Goal: Communication & Community: Connect with others

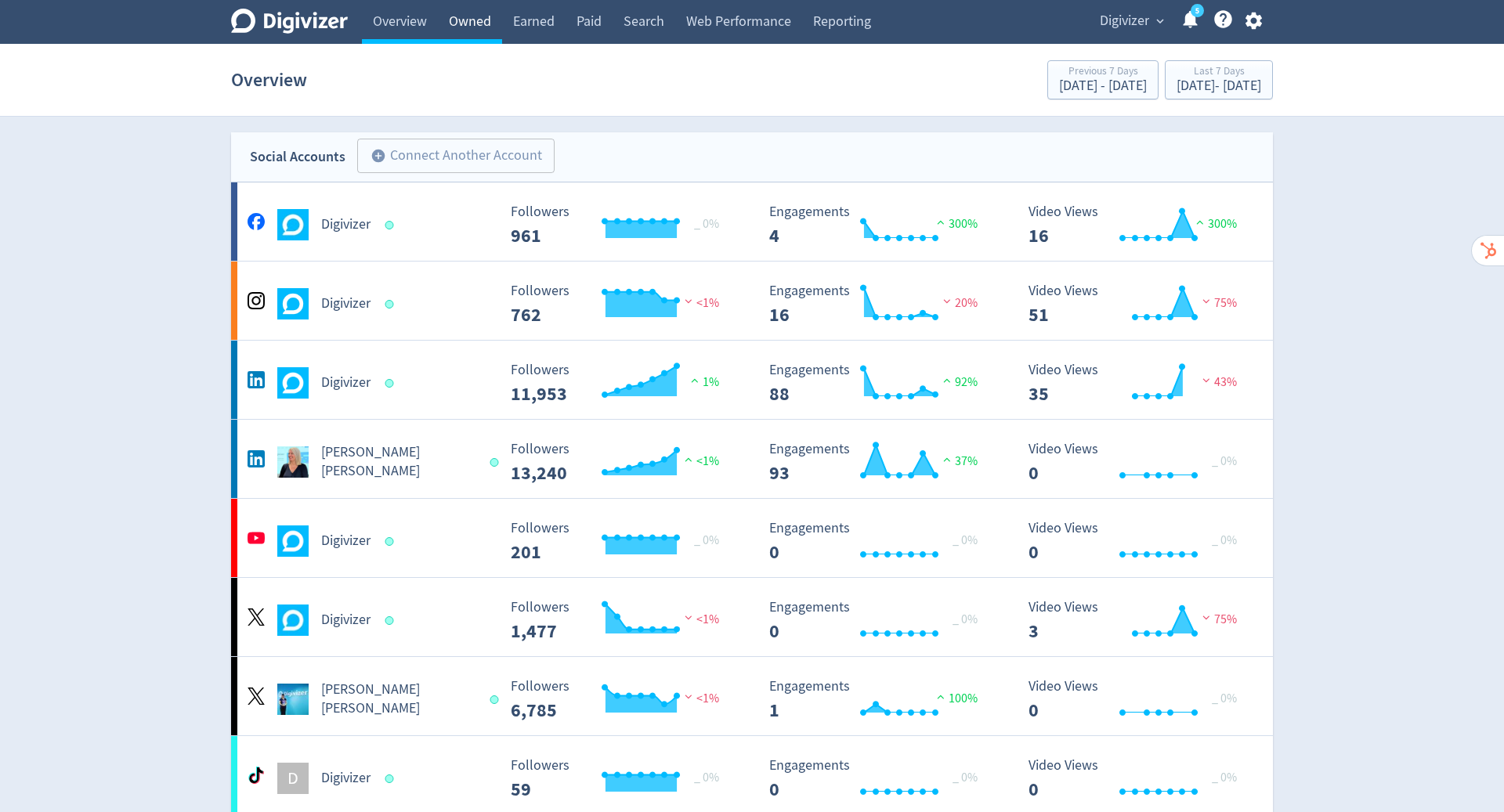
click at [455, 23] on link "Owned" at bounding box center [470, 22] width 64 height 43
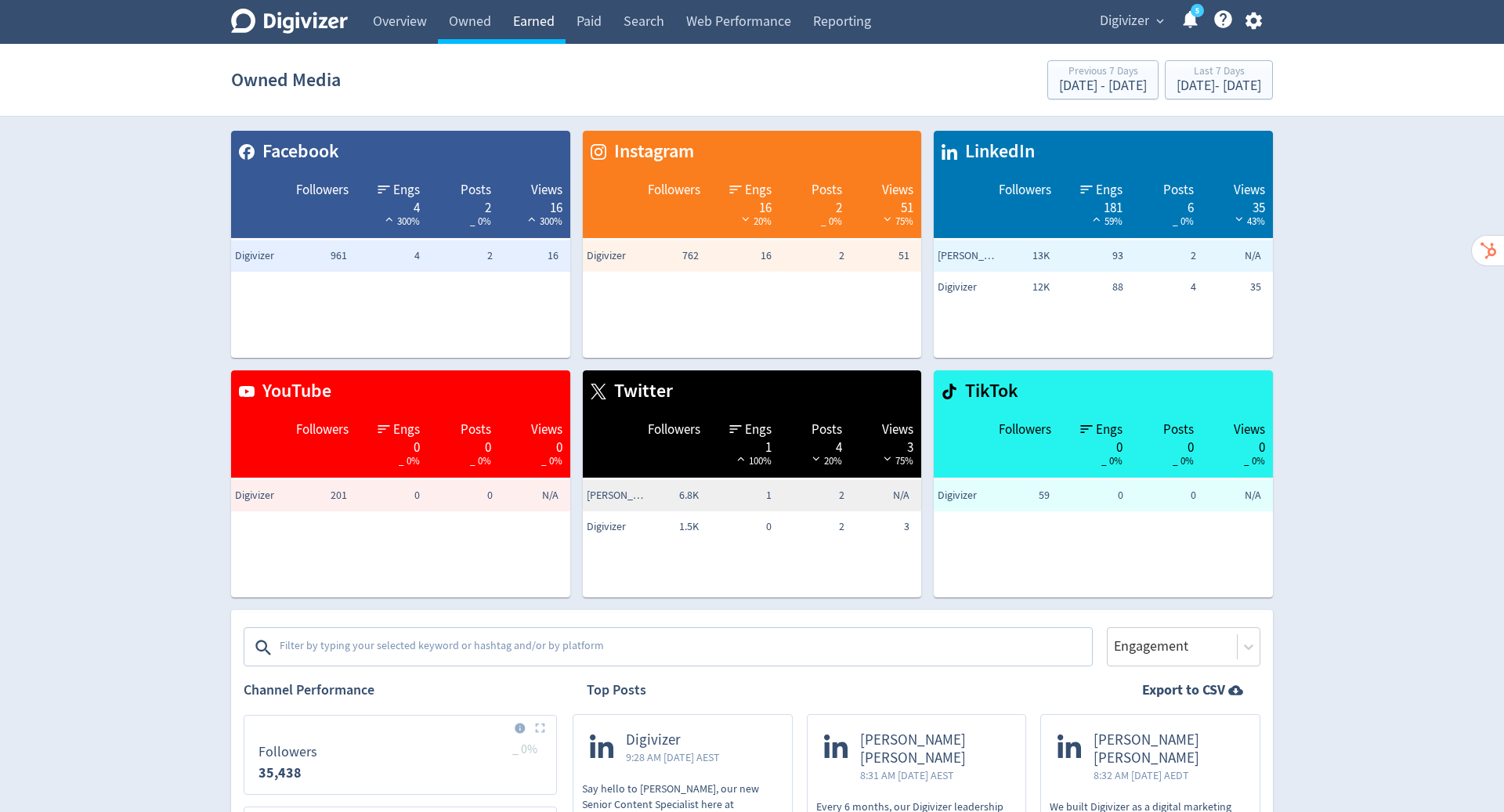
click at [546, 28] on link "Earned" at bounding box center [533, 22] width 63 height 43
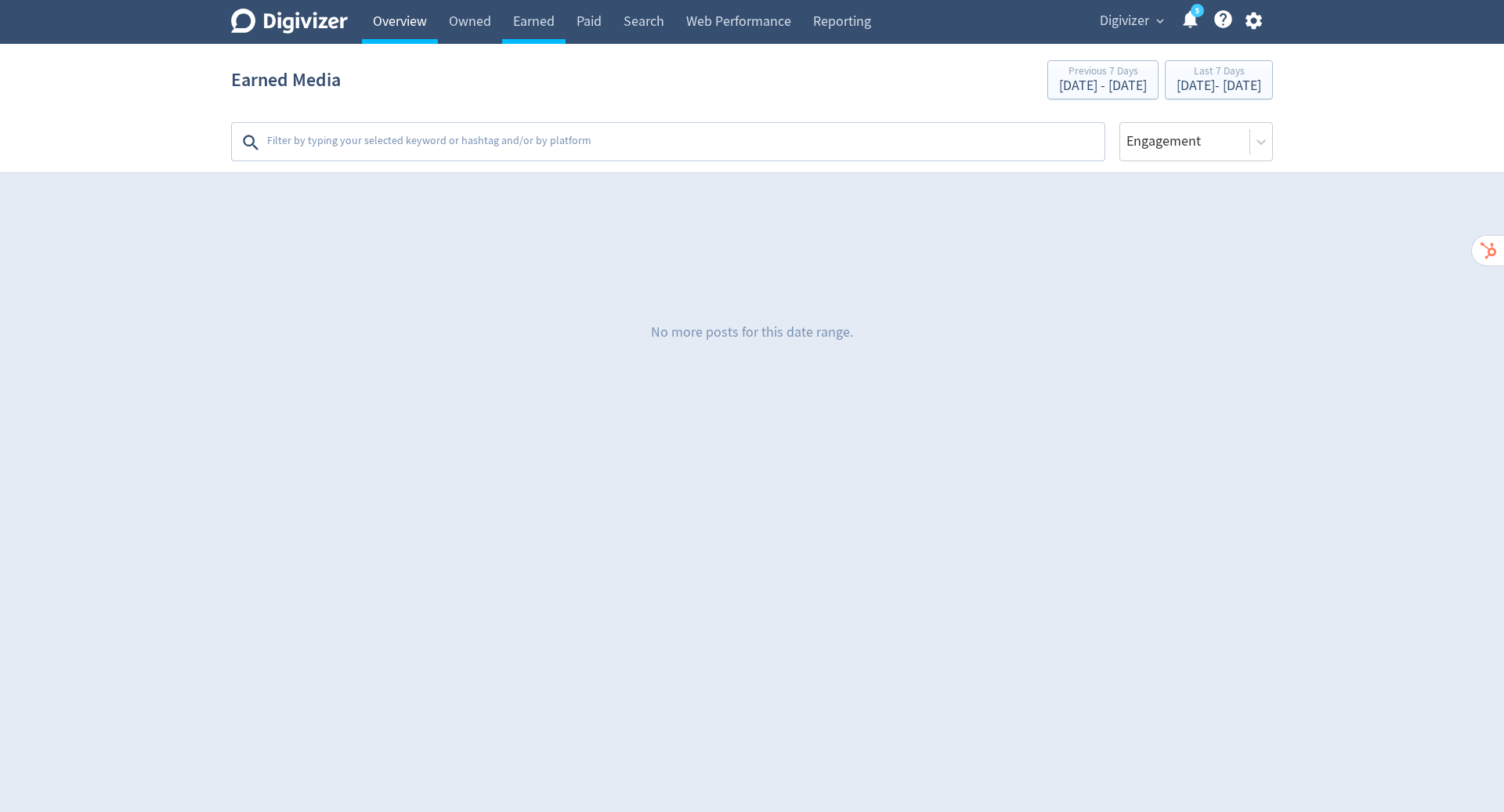
click at [407, 8] on link "Overview" at bounding box center [399, 22] width 76 height 43
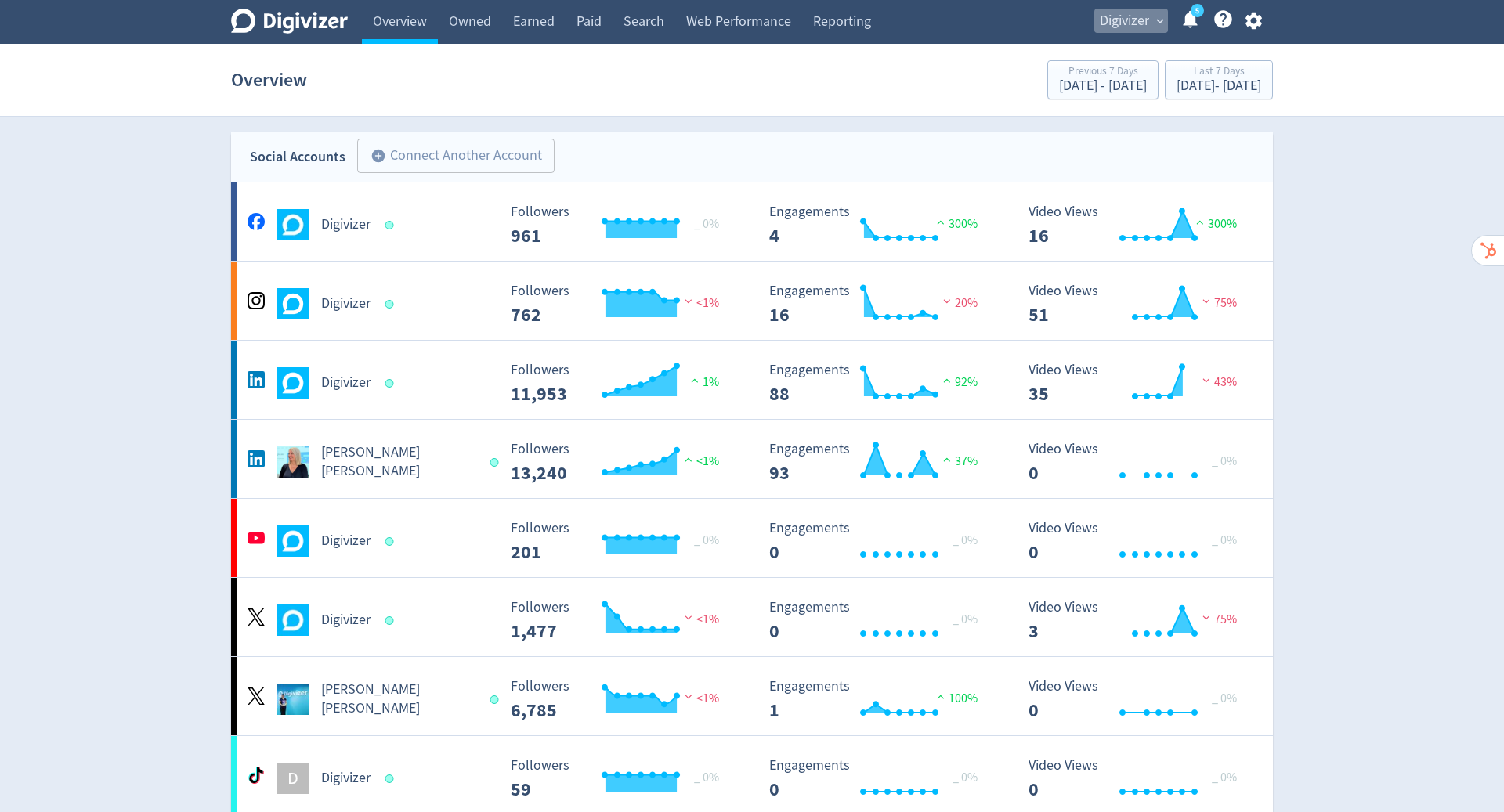
click at [1156, 9] on button "Digivizer expand_more" at bounding box center [1130, 21] width 74 height 25
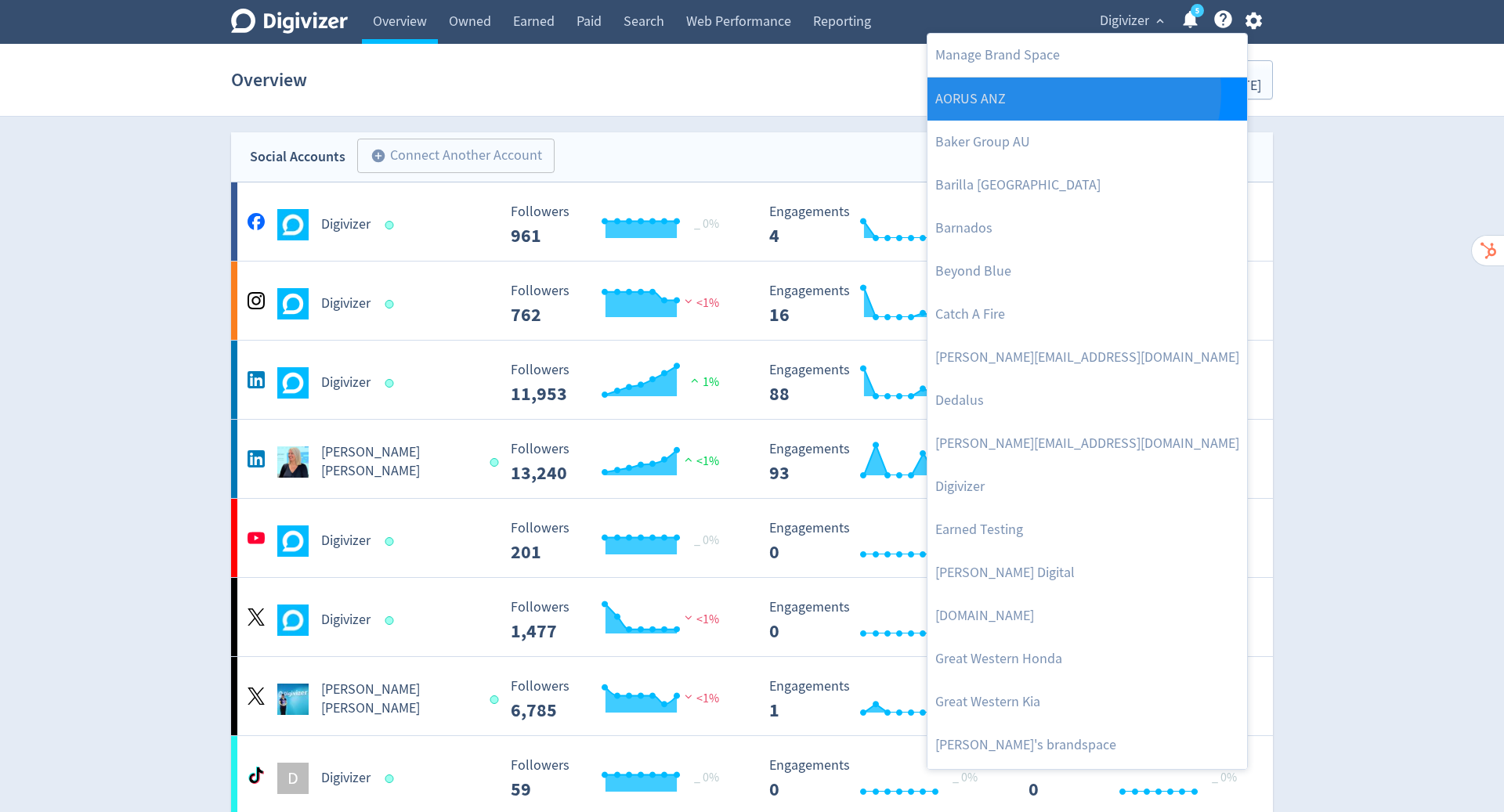
click at [1072, 91] on link "AORUS ANZ" at bounding box center [1087, 99] width 320 height 43
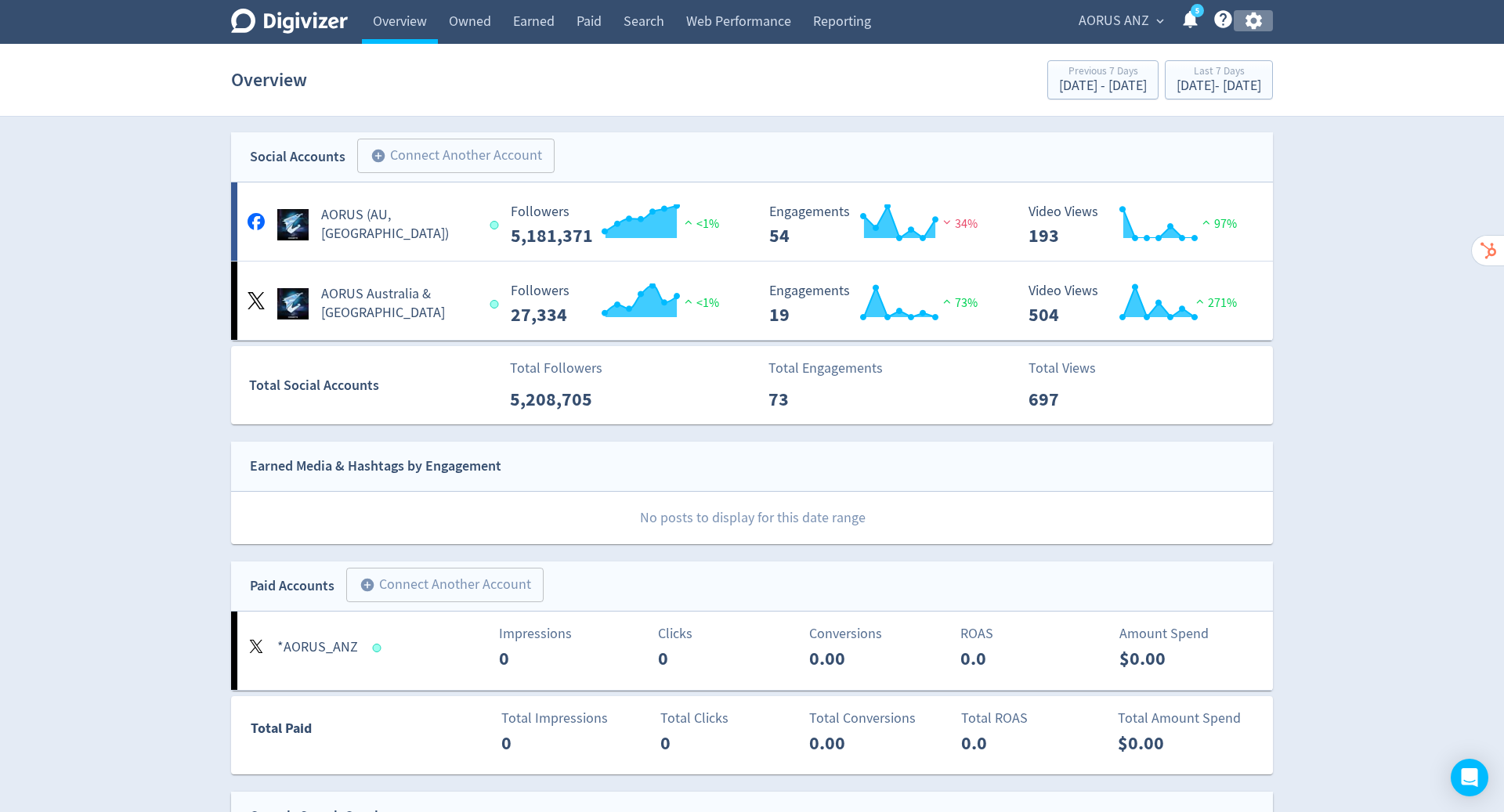
click at [1257, 21] on icon "button" at bounding box center [1252, 21] width 17 height 17
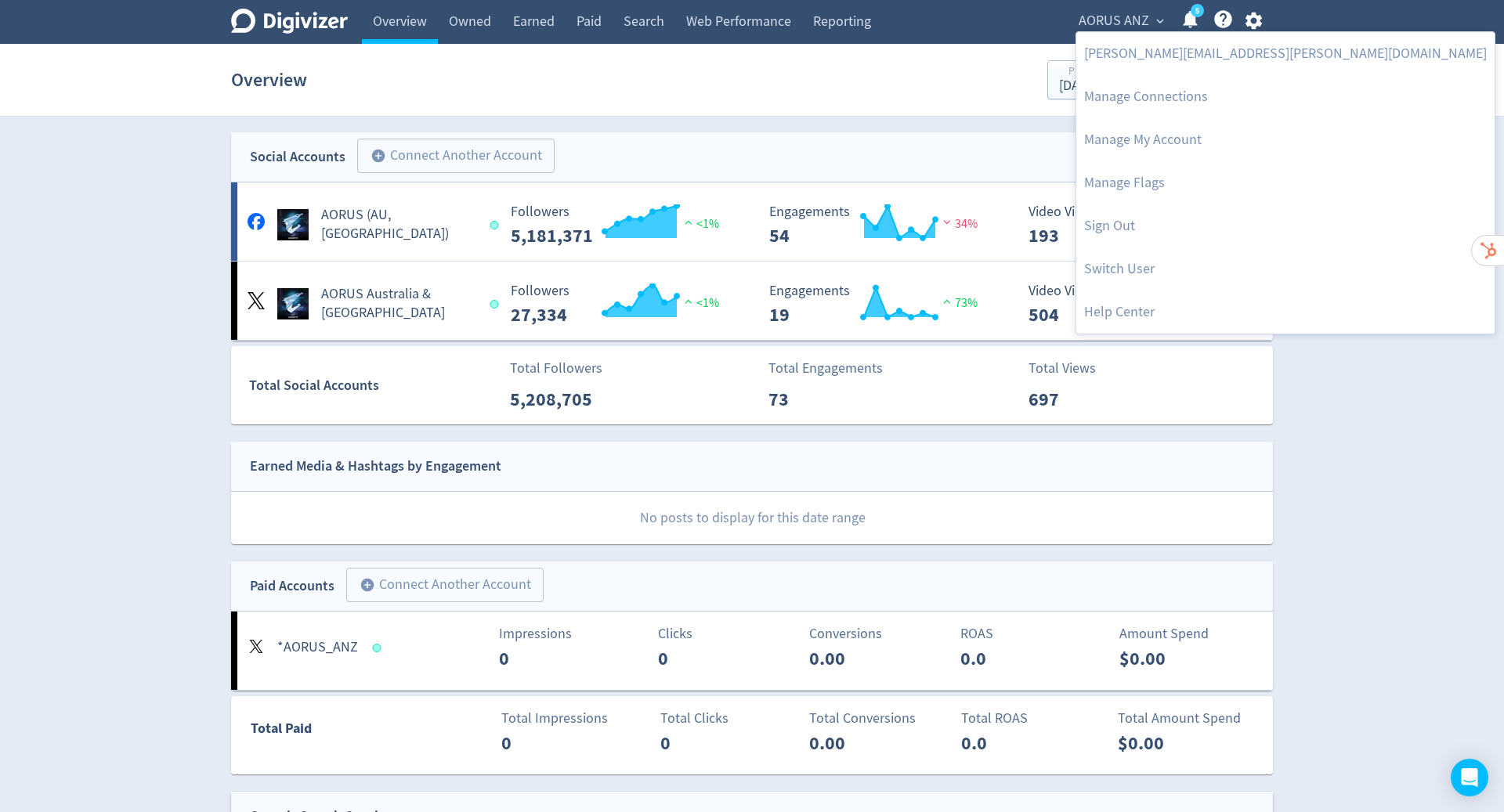
click at [854, 75] on div at bounding box center [752, 406] width 1504 height 812
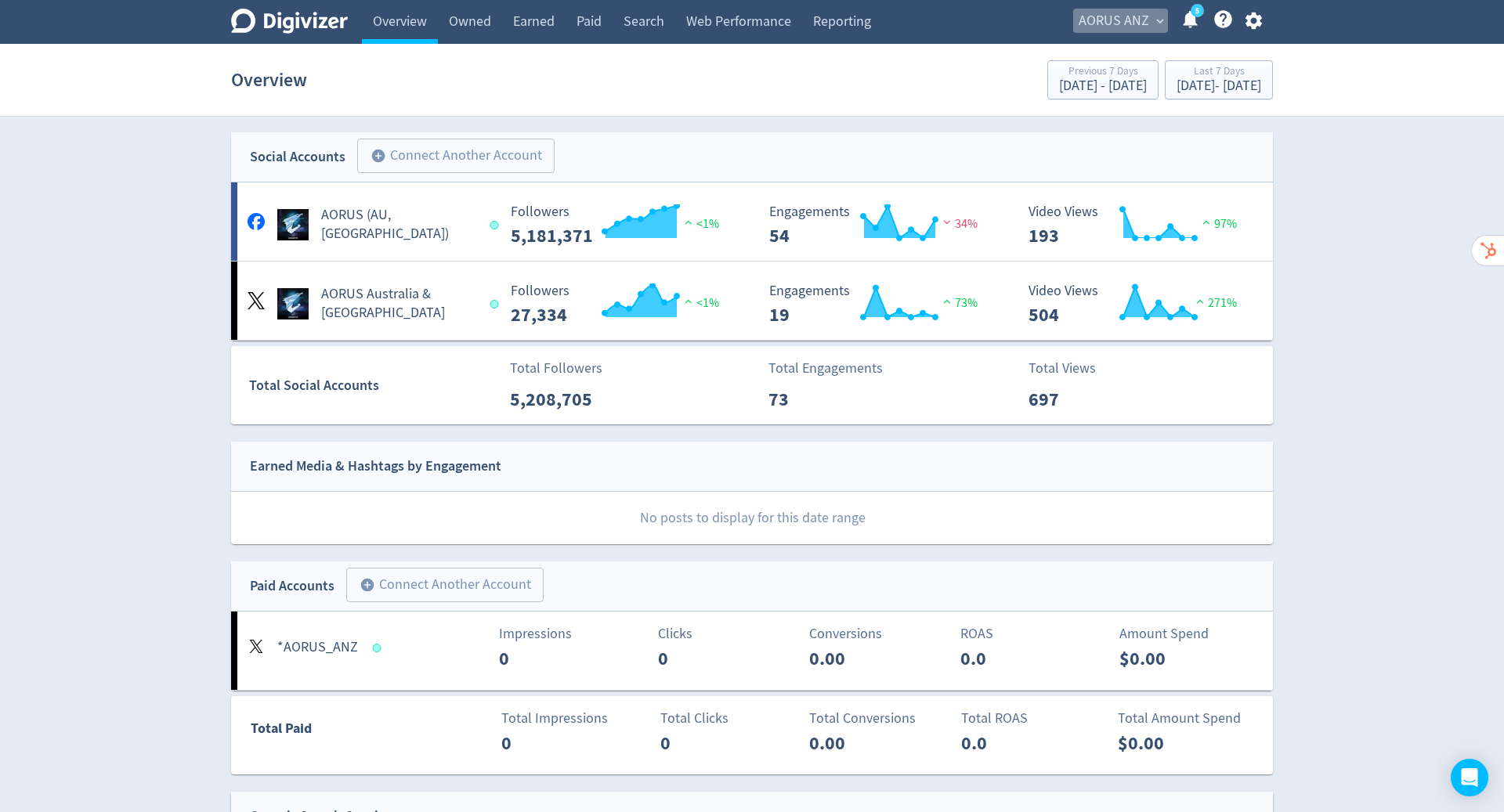
click at [1135, 14] on span "AORUS ANZ" at bounding box center [1113, 21] width 70 height 25
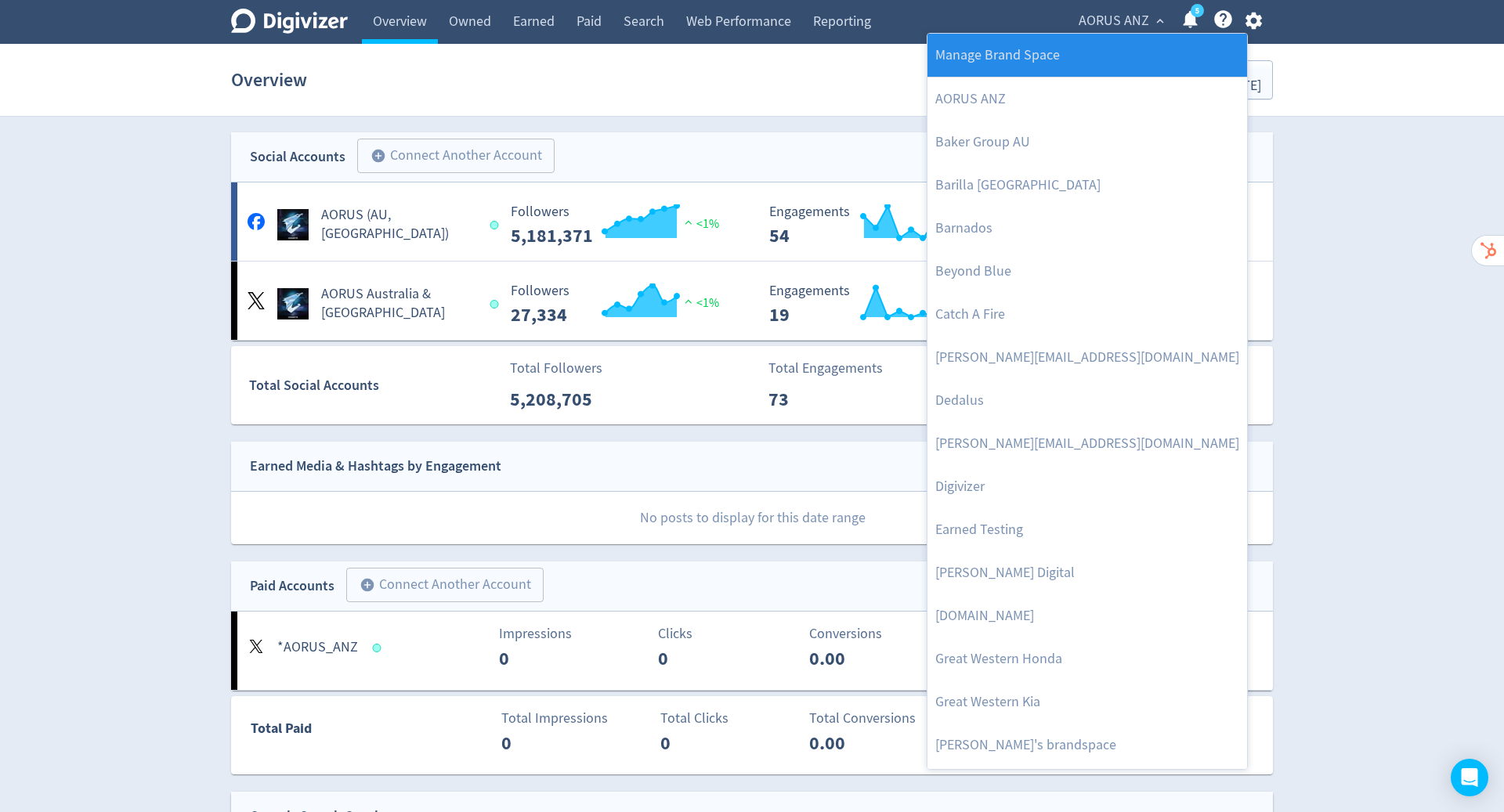
click at [1103, 56] on link "Manage Brand Space" at bounding box center [1087, 56] width 320 height 43
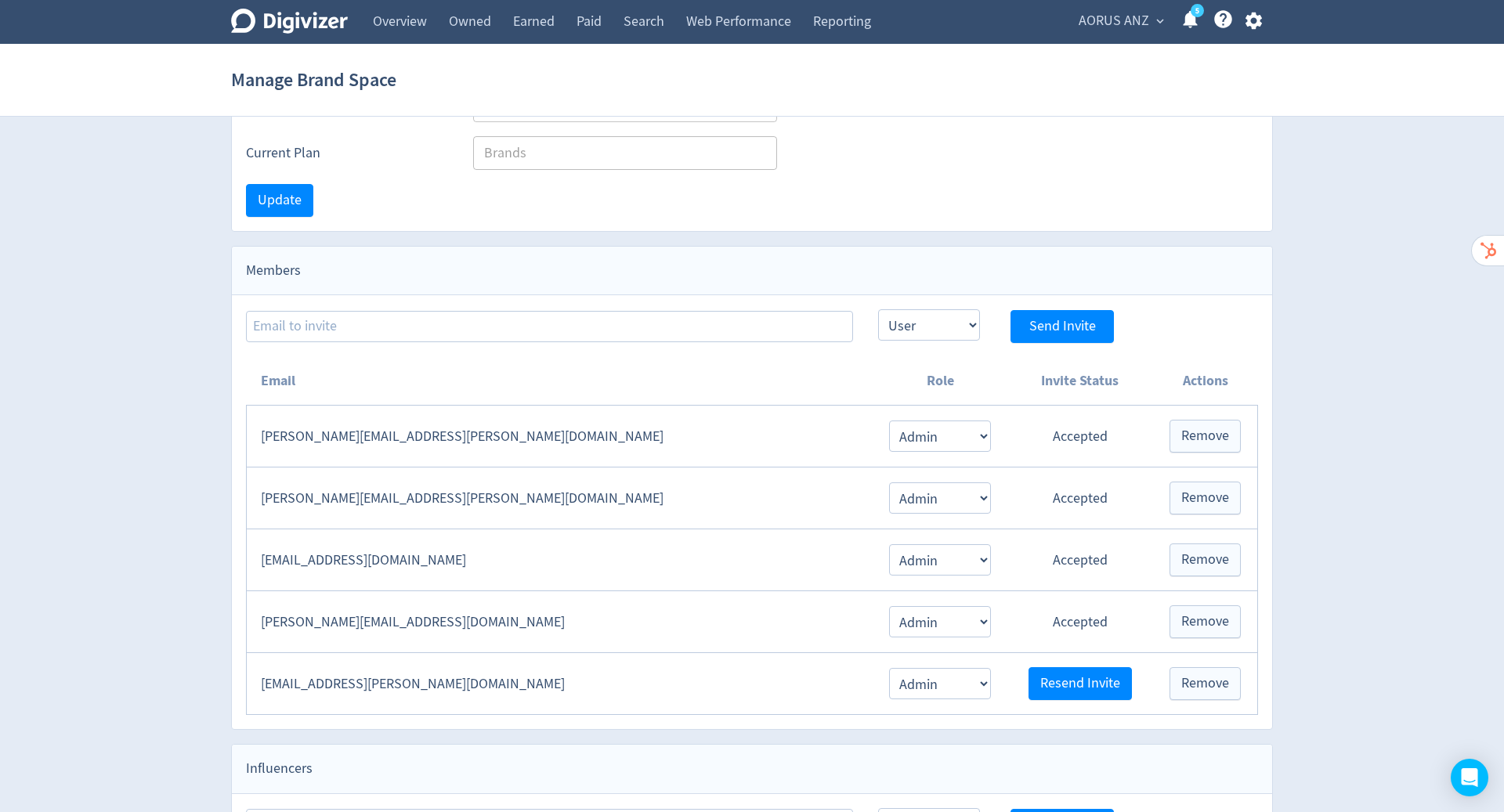
scroll to position [323, 0]
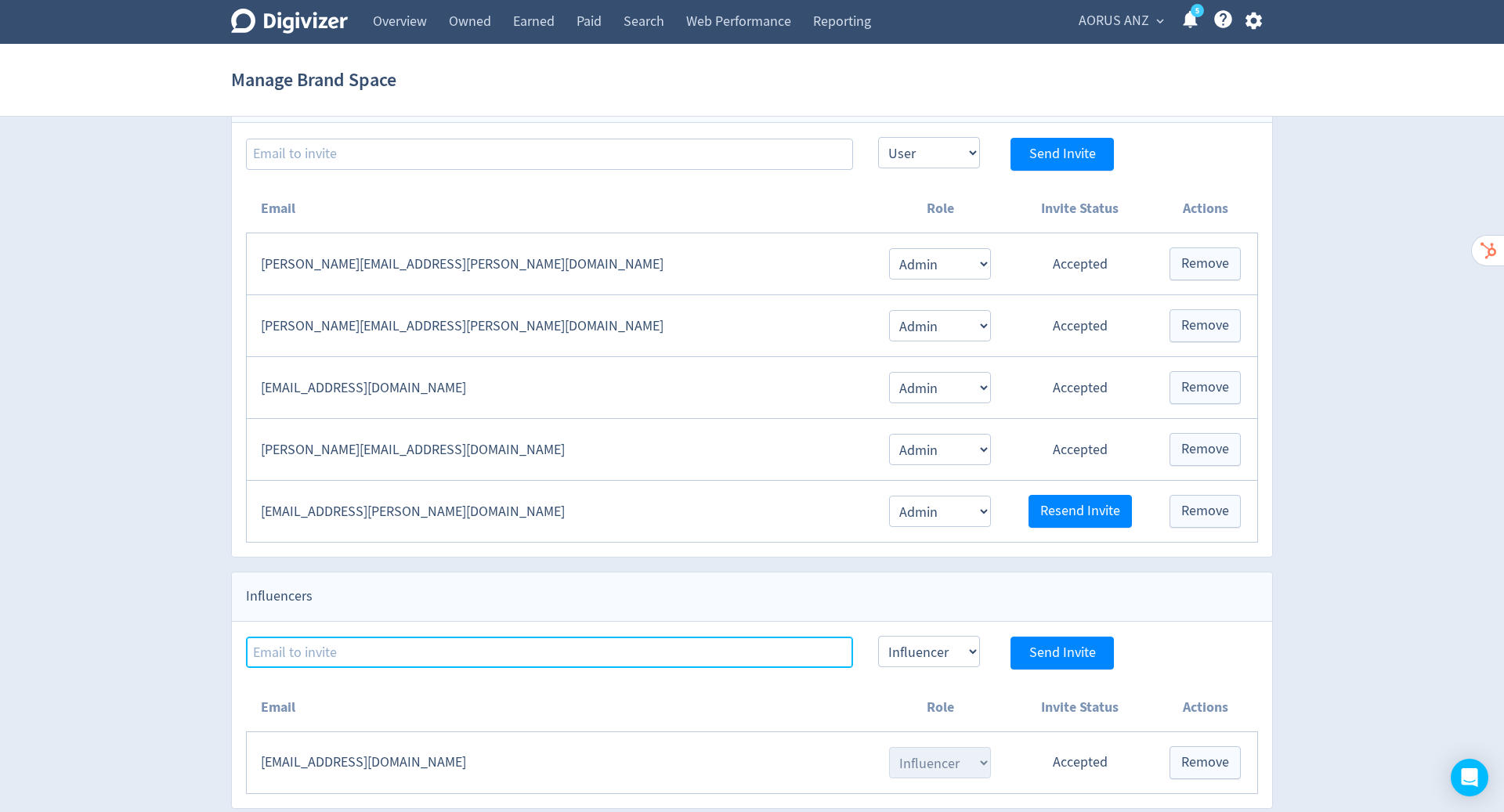
click at [421, 642] on input at bounding box center [549, 652] width 607 height 31
paste input "[EMAIL_ADDRESS][DOMAIN_NAME]"
type input "[EMAIL_ADDRESS][DOMAIN_NAME]"
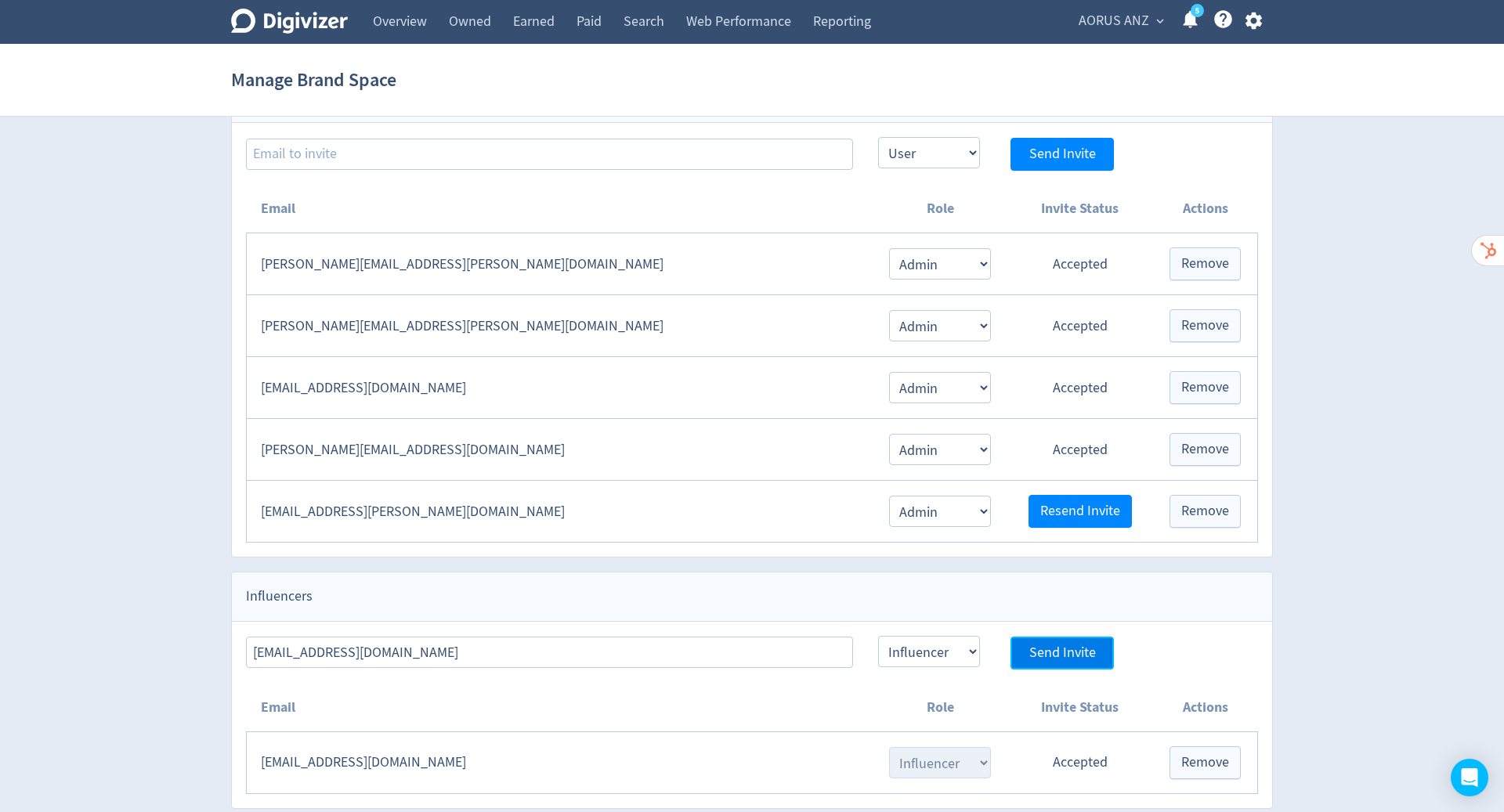
click at [1070, 646] on span "Send Invite" at bounding box center [1062, 653] width 67 height 14
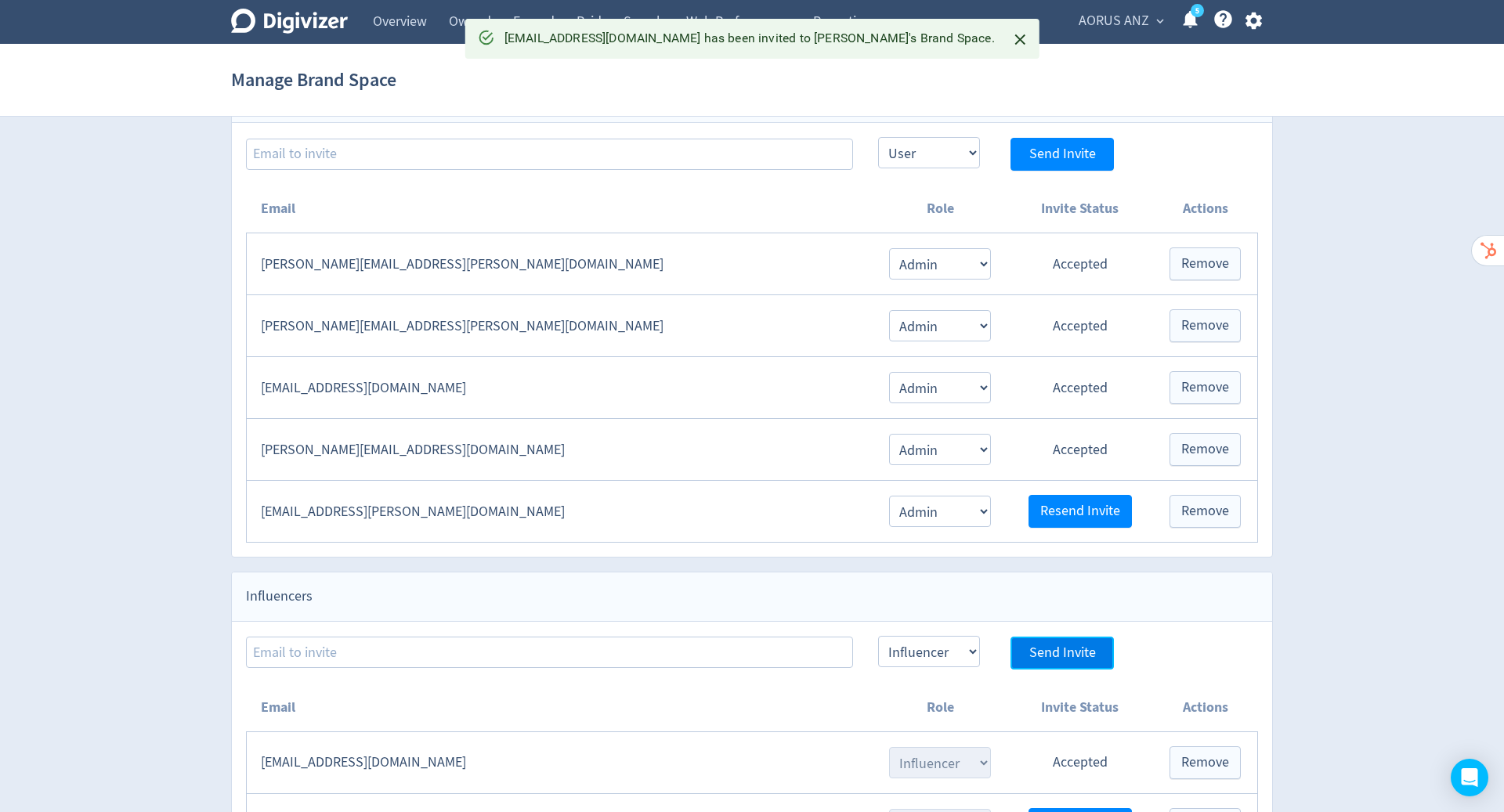
scroll to position [385, 0]
